Goal: Browse casually: Explore the website without a specific task or goal

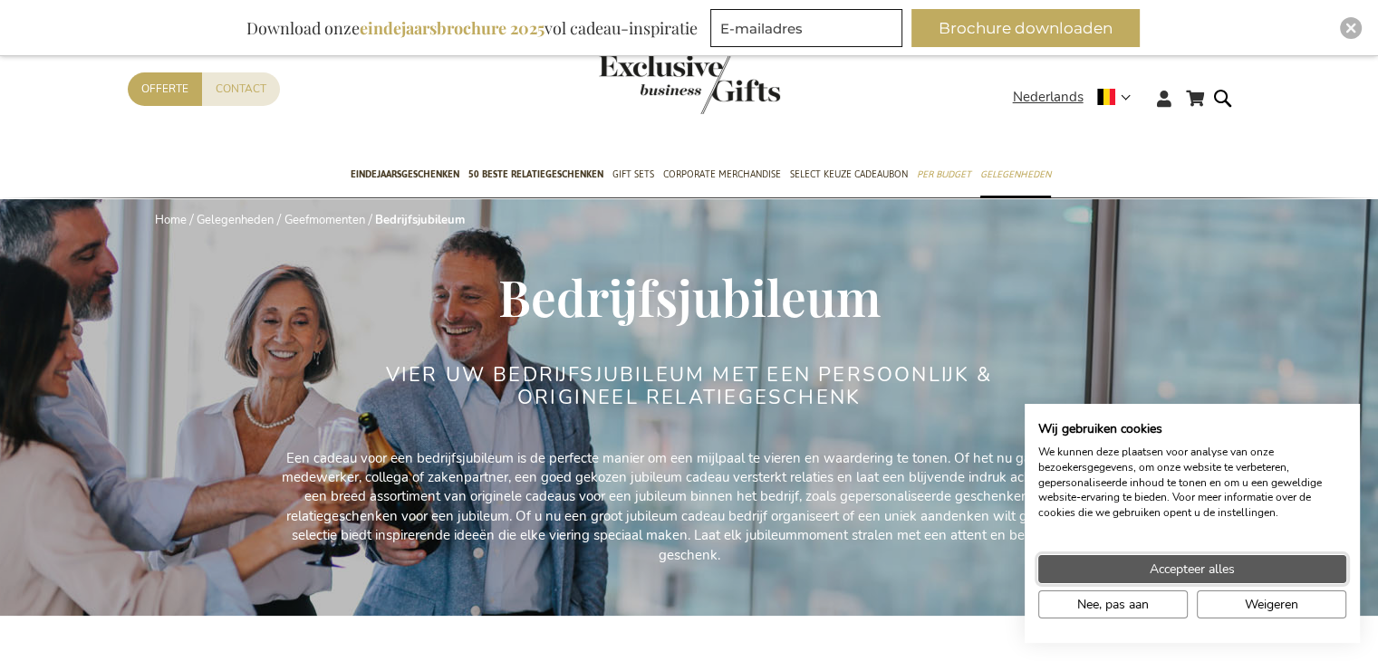
click at [1238, 574] on button "Accepteer alles" at bounding box center [1192, 569] width 308 height 28
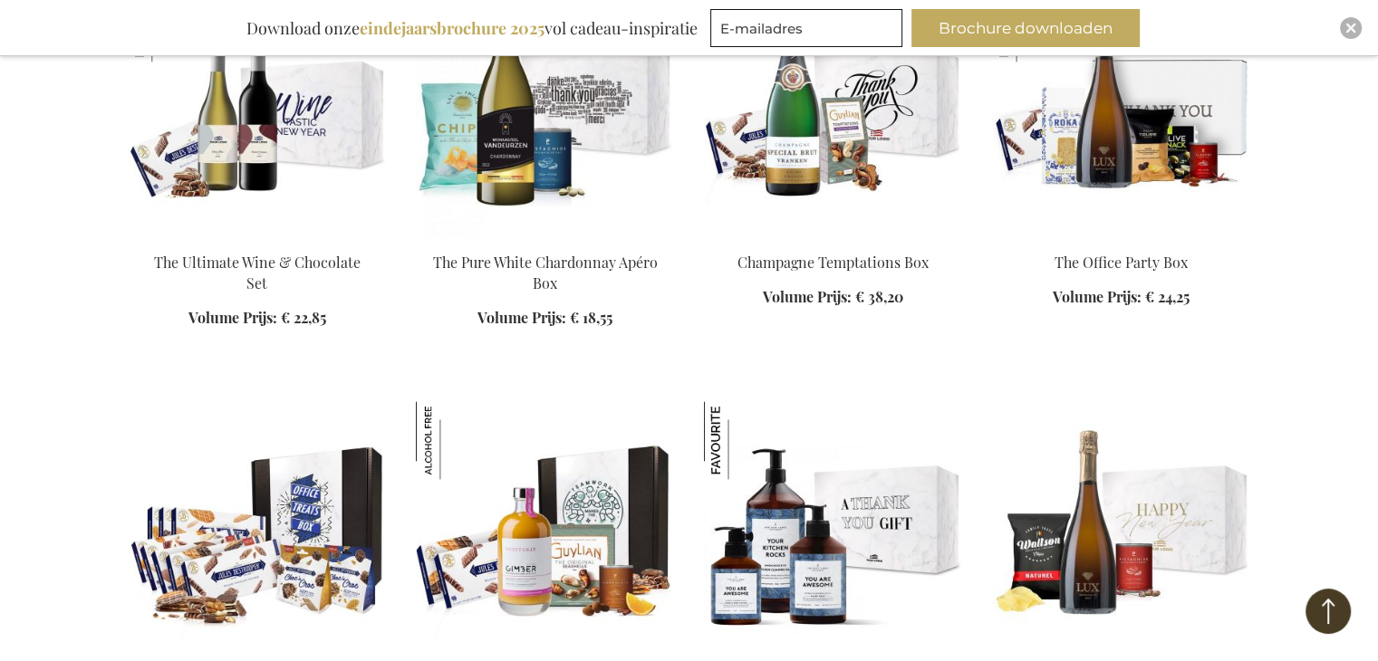
scroll to position [2355, 0]
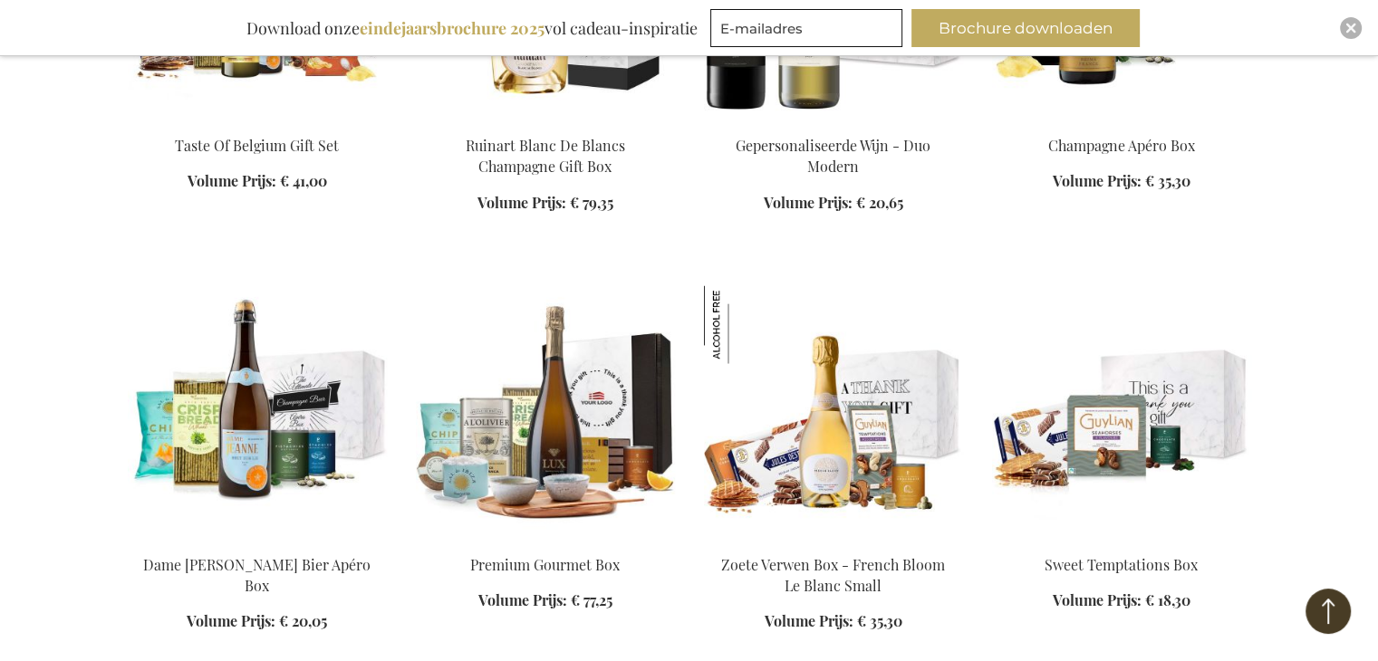
scroll to position [3261, 0]
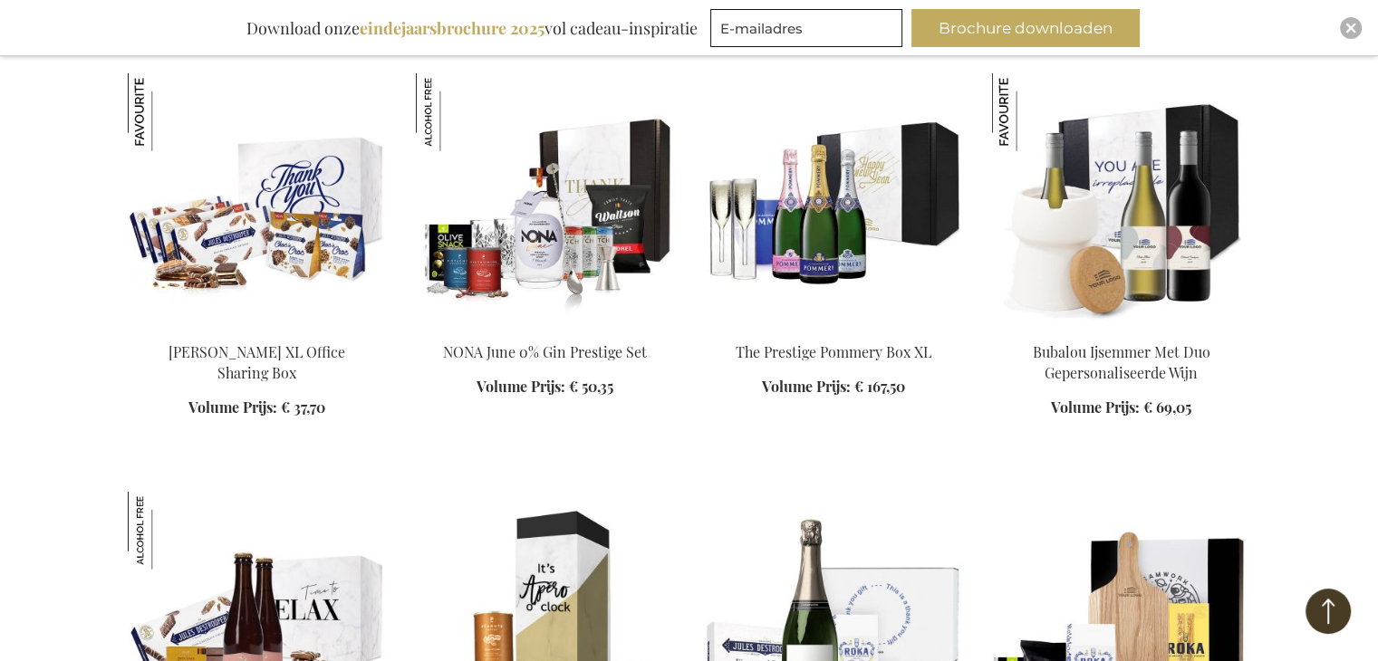
scroll to position [4529, 0]
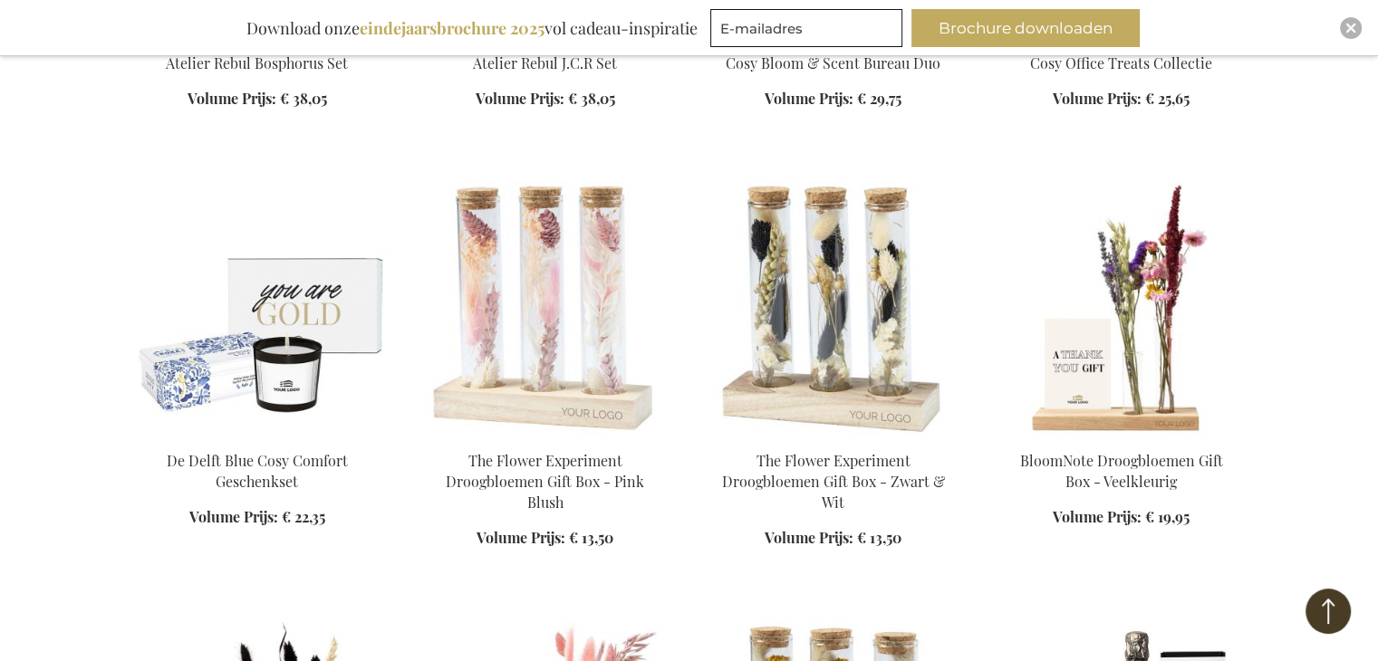
scroll to position [5525, 0]
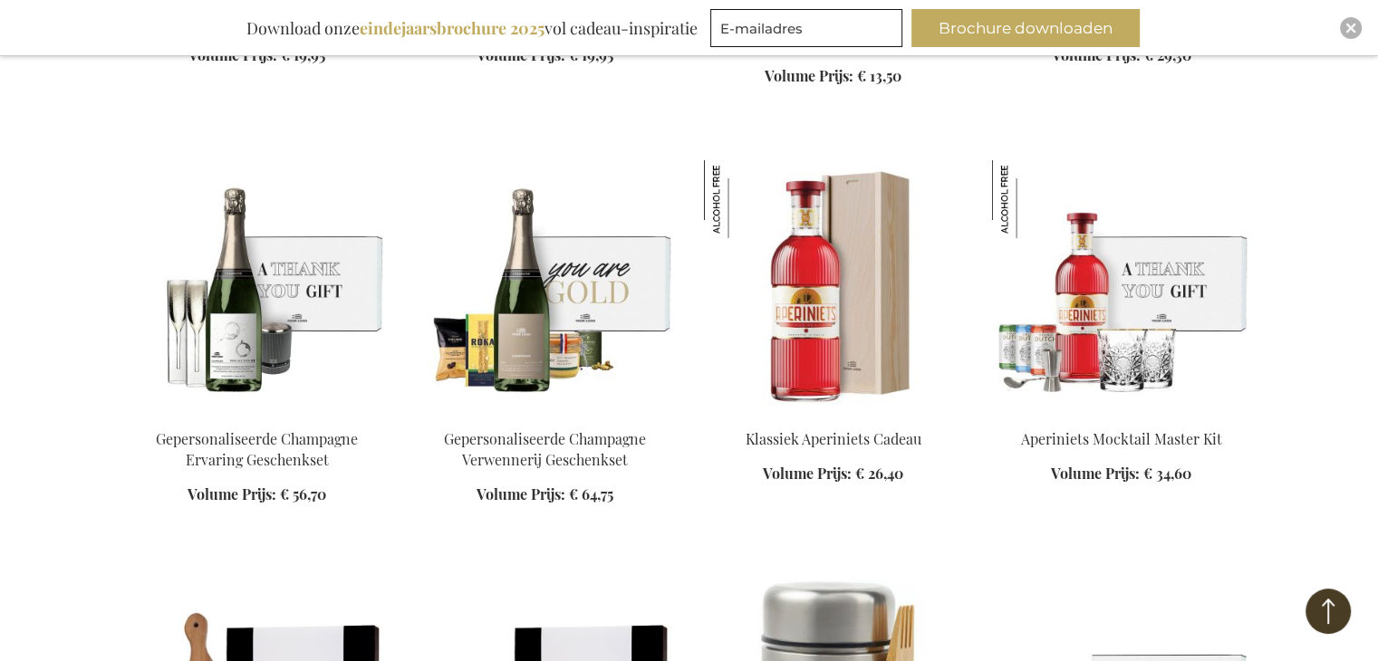
scroll to position [6703, 0]
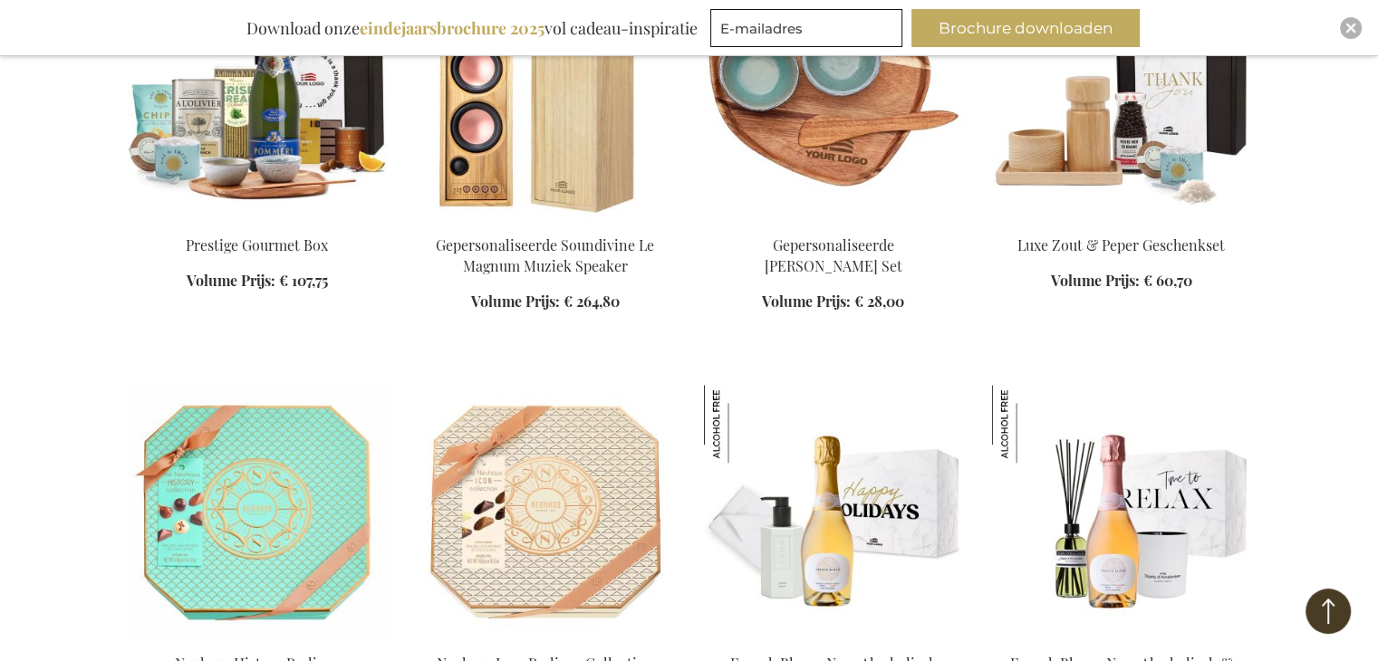
scroll to position [8876, 0]
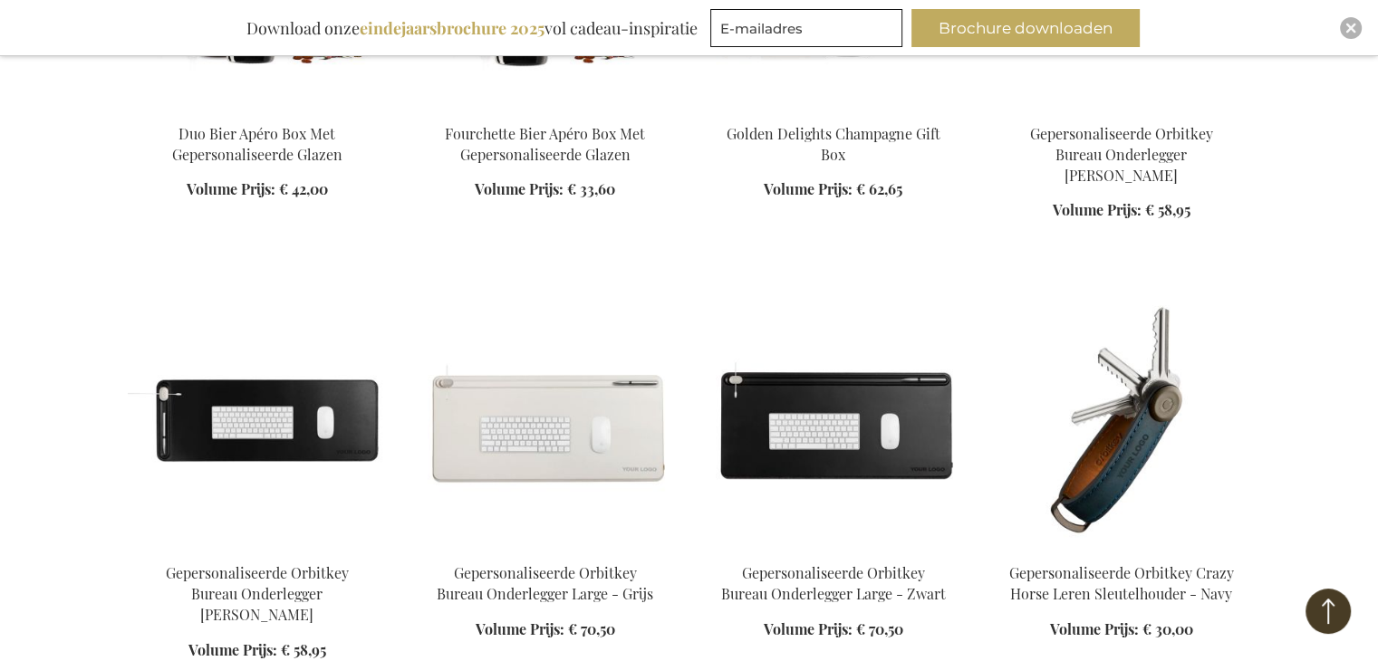
scroll to position [10235, 0]
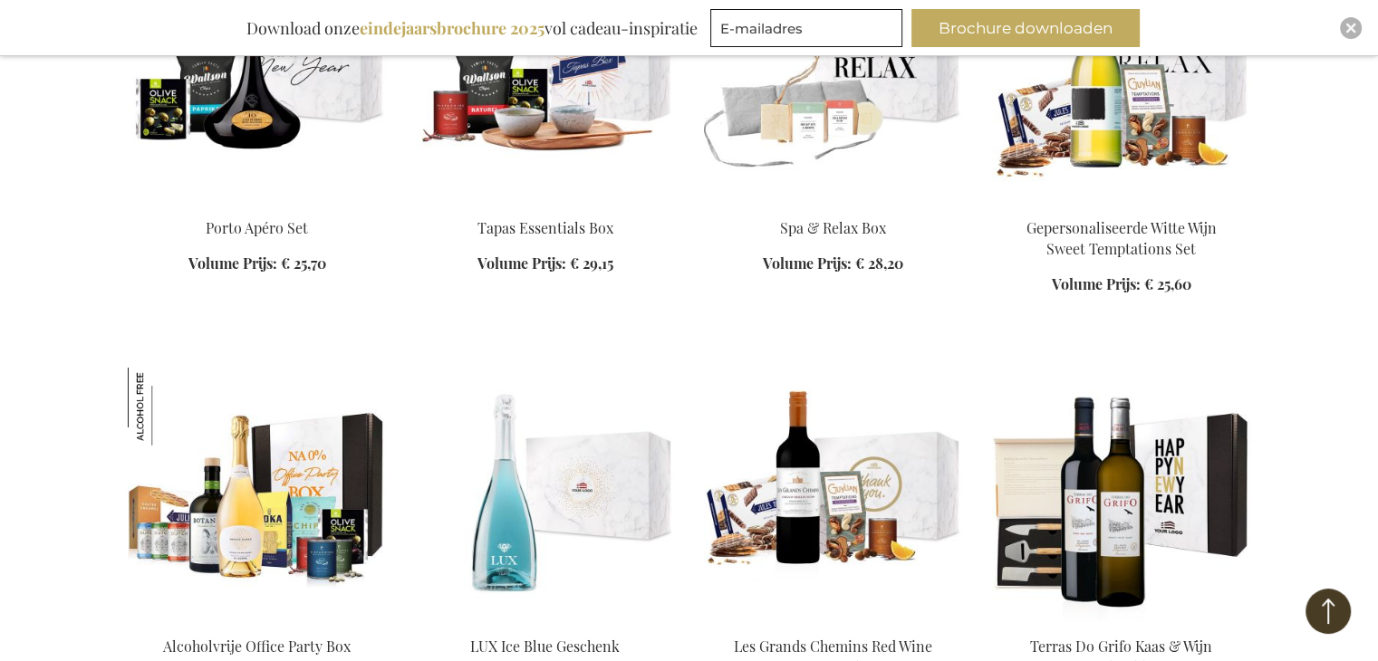
scroll to position [12952, 0]
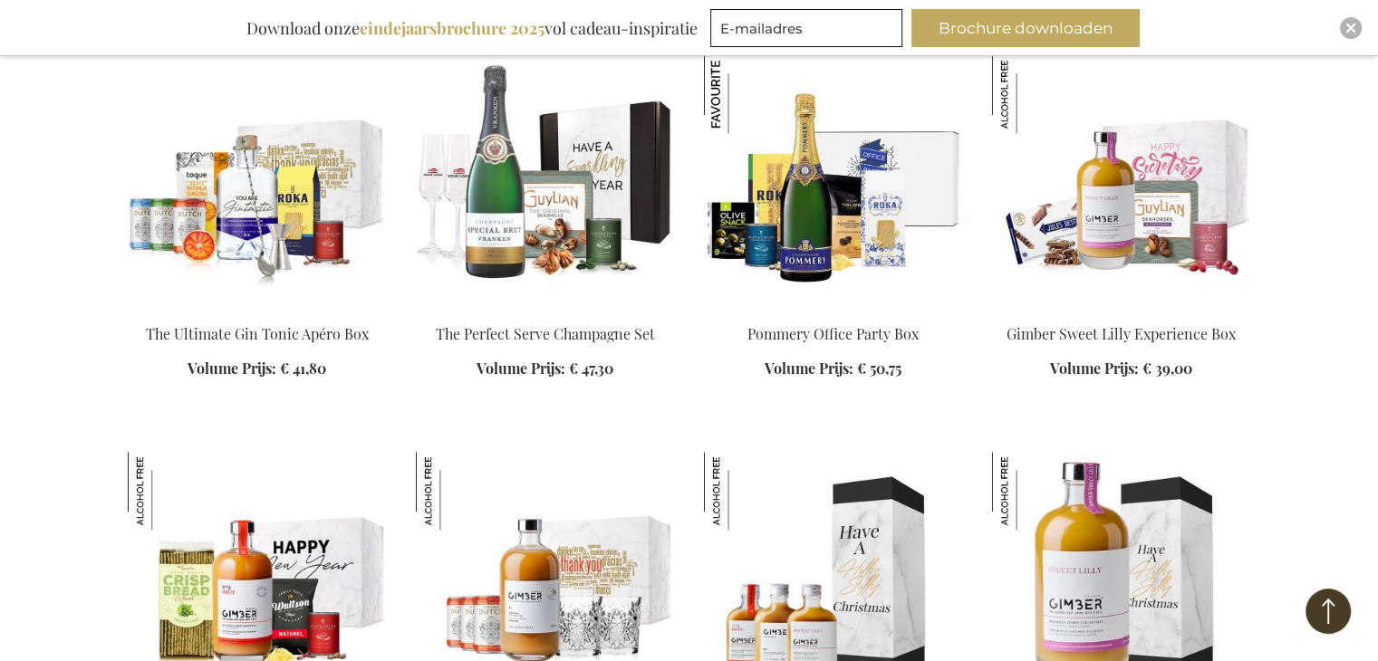
scroll to position [14764, 0]
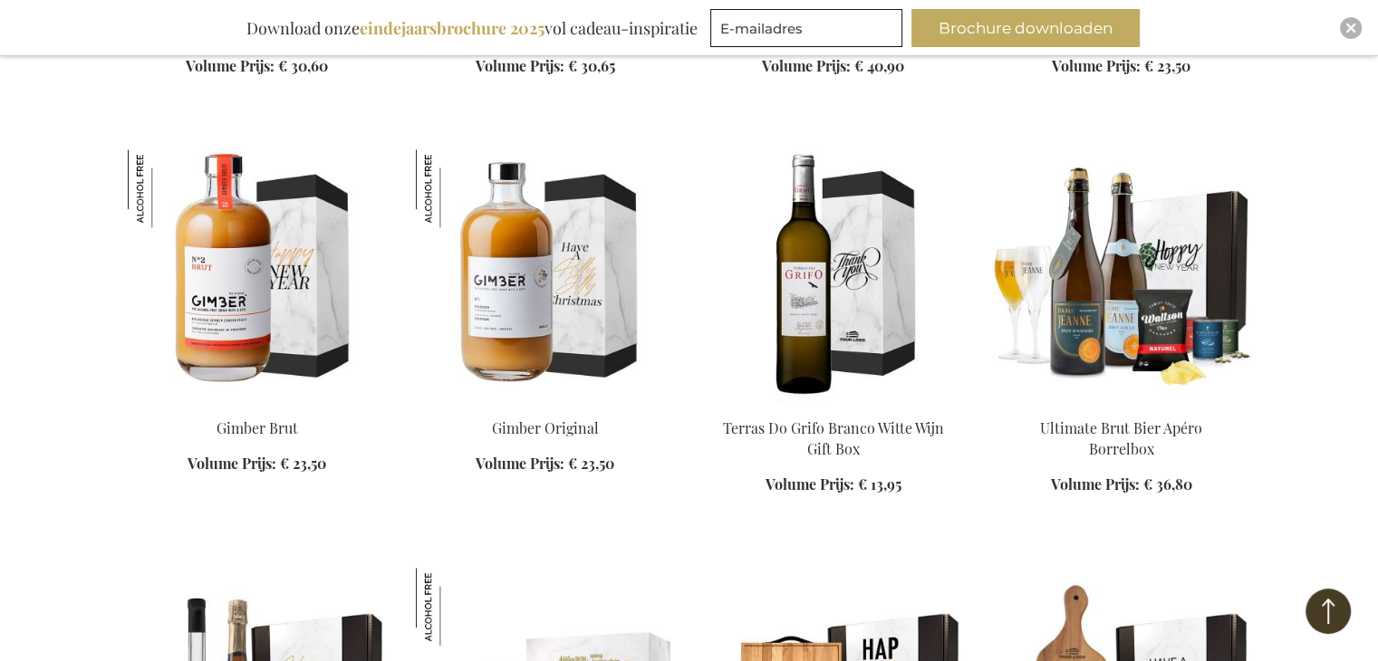
scroll to position [15579, 0]
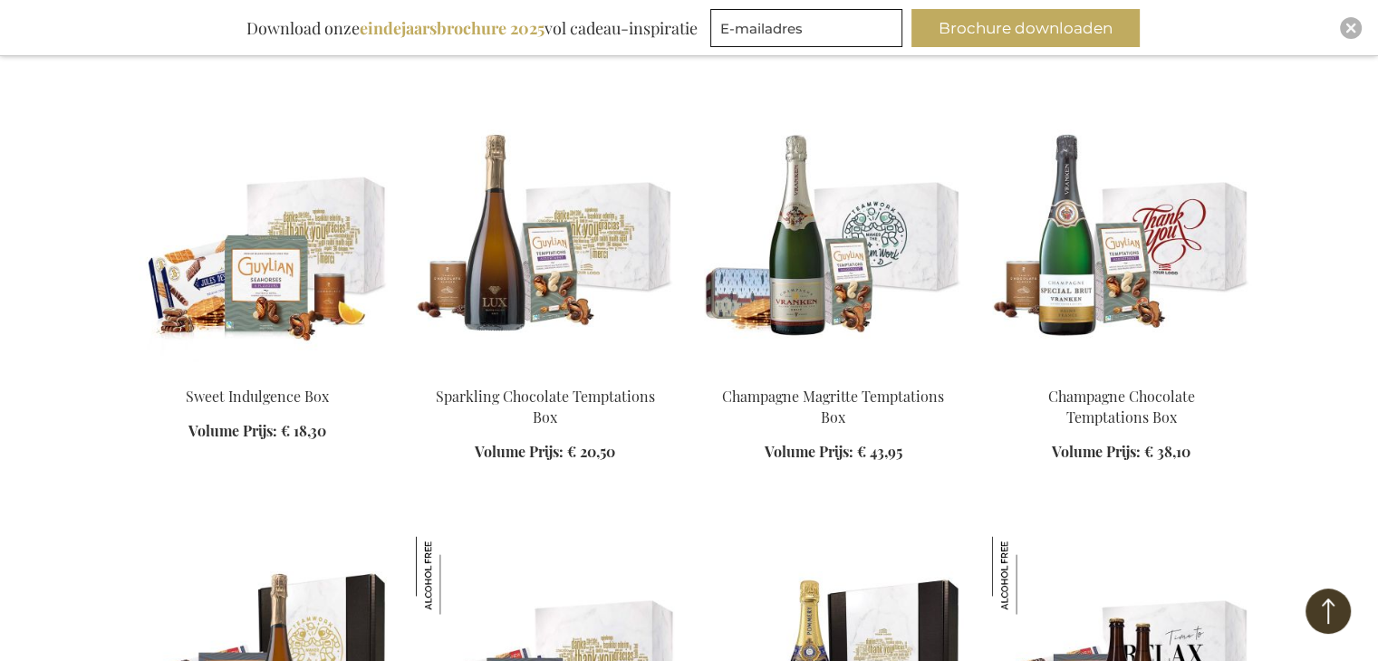
scroll to position [16938, 0]
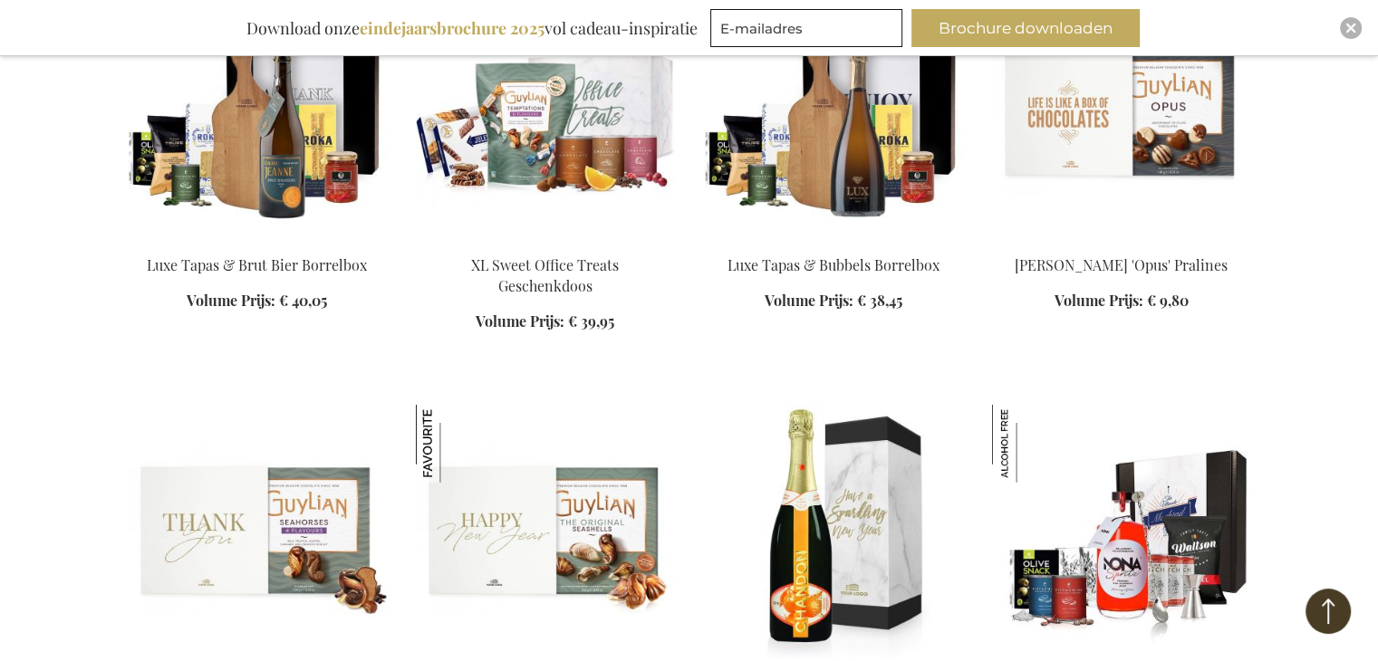
scroll to position [18749, 0]
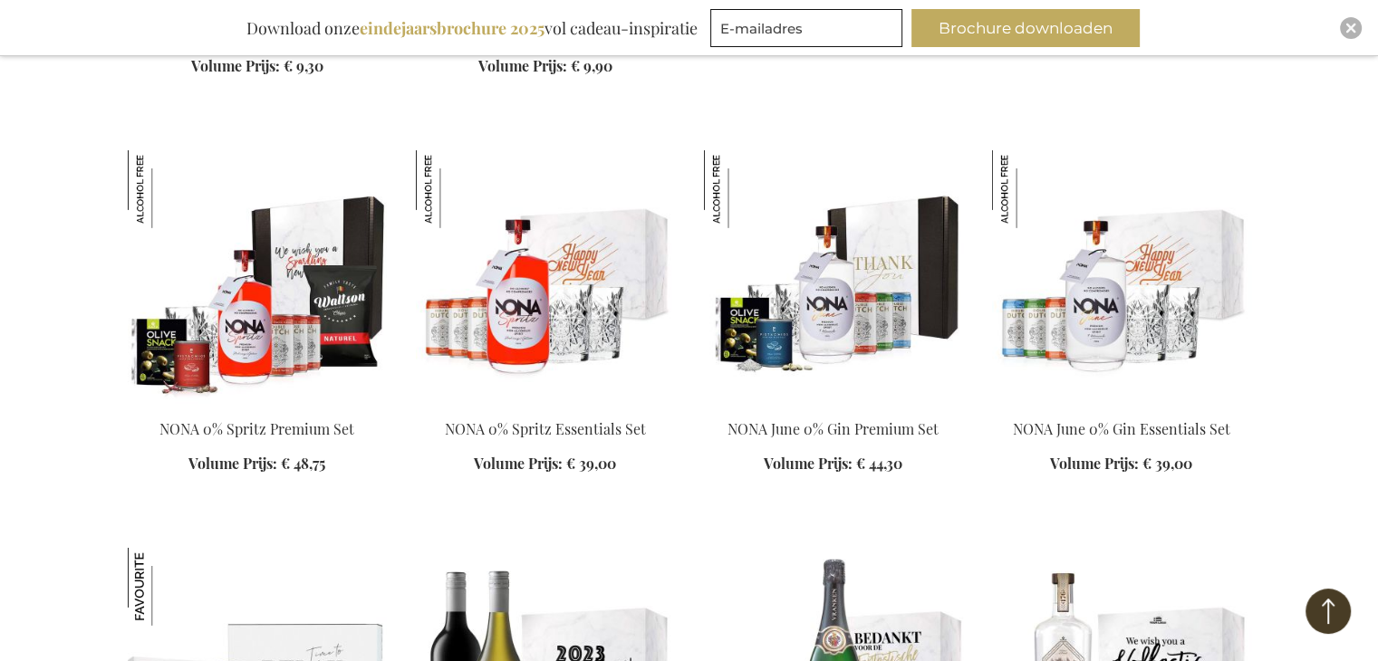
scroll to position [19202, 0]
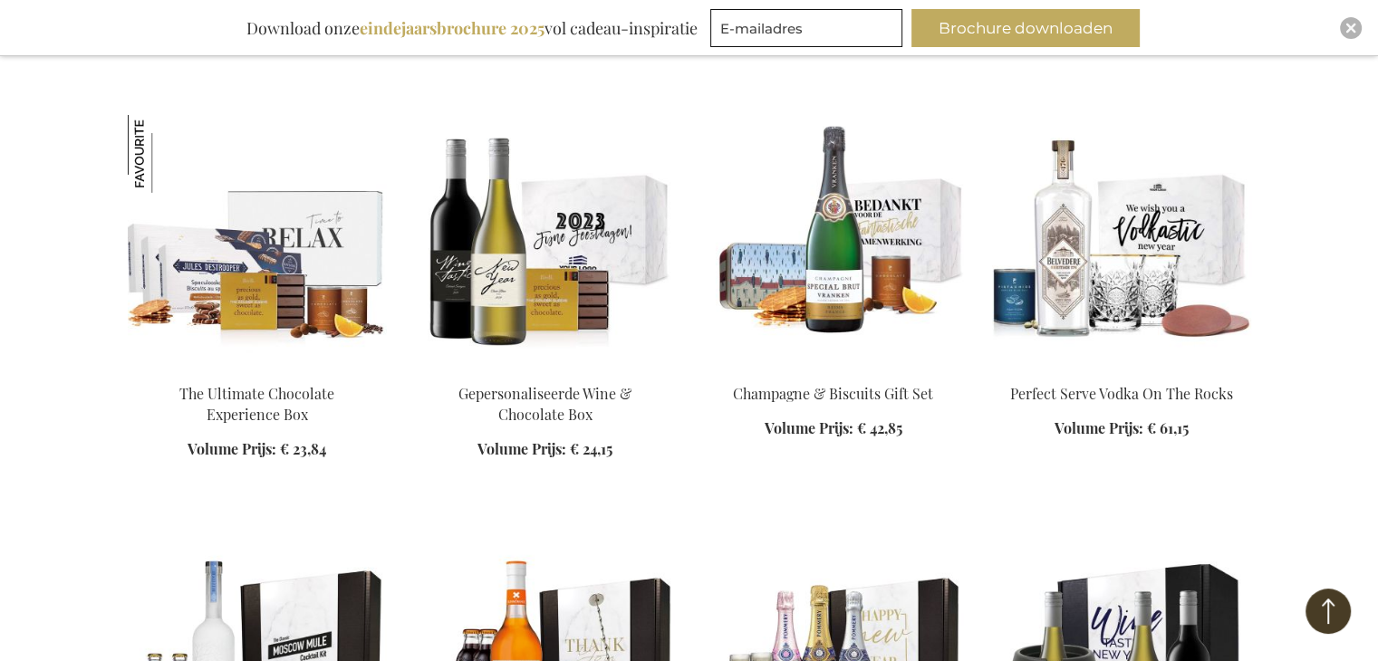
scroll to position [19927, 0]
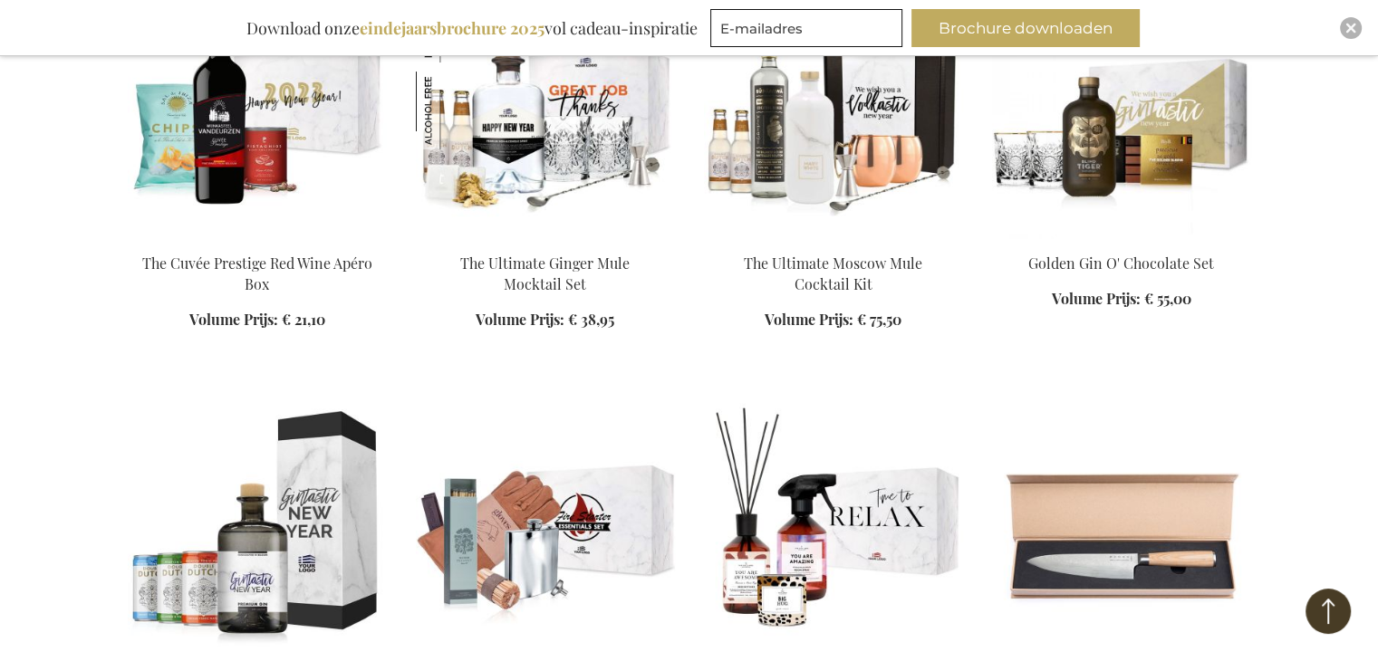
scroll to position [21014, 0]
